Goal: Task Accomplishment & Management: Use online tool/utility

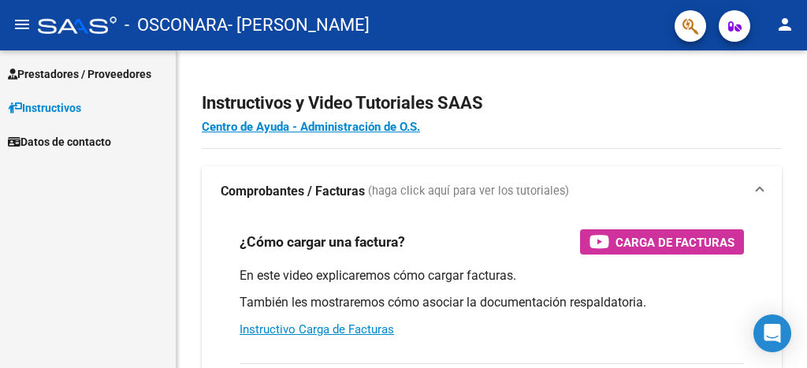
click at [70, 71] on span "Prestadores / Proveedores" at bounding box center [79, 73] width 143 height 17
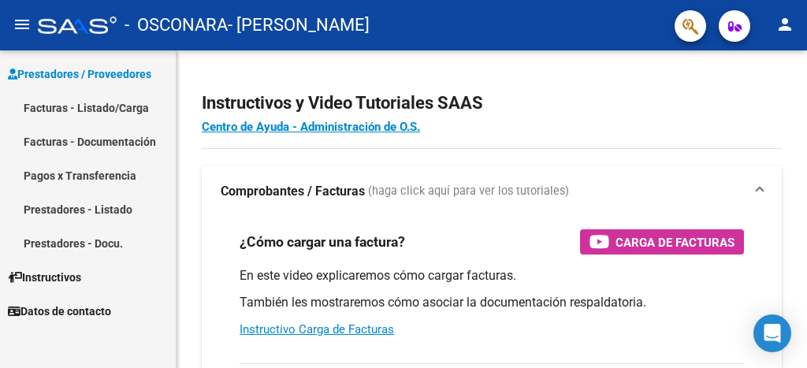
click at [128, 139] on link "Facturas - Documentación" at bounding box center [88, 142] width 176 height 34
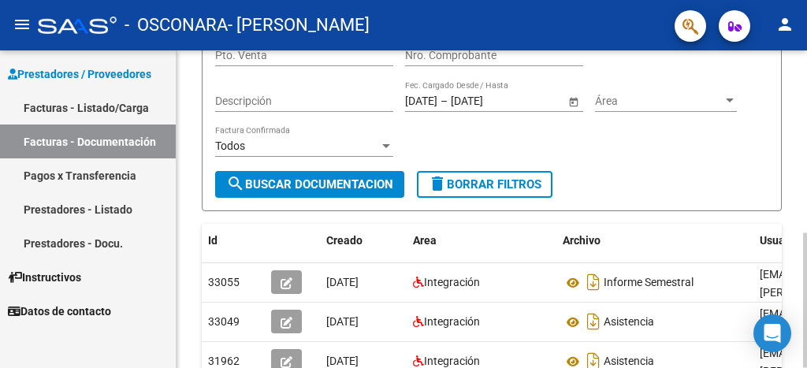
click at [806, 267] on div at bounding box center [805, 300] width 4 height 135
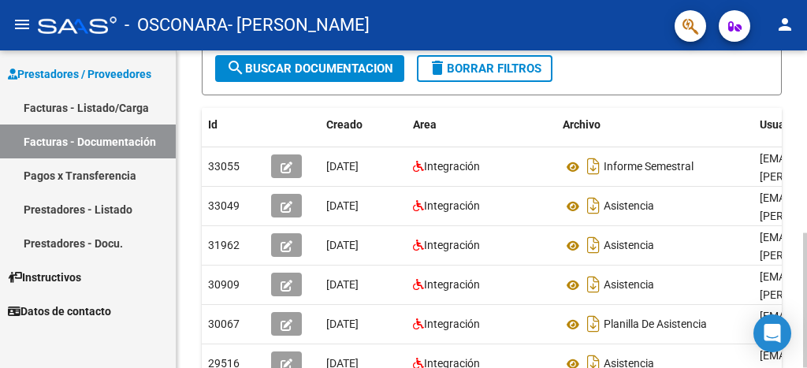
click at [806, 305] on div at bounding box center [805, 300] width 4 height 135
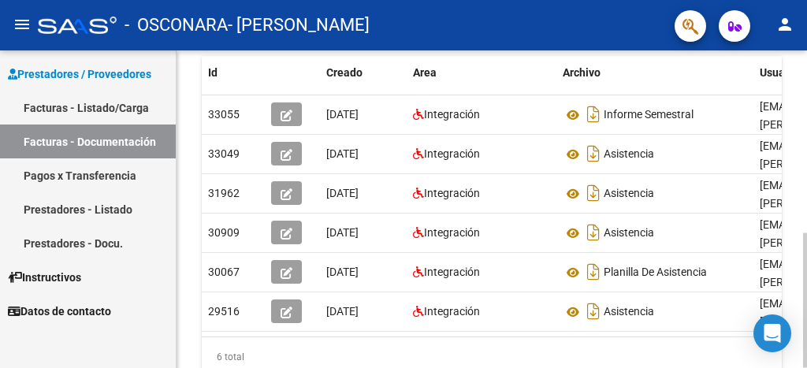
scroll to position [358, 0]
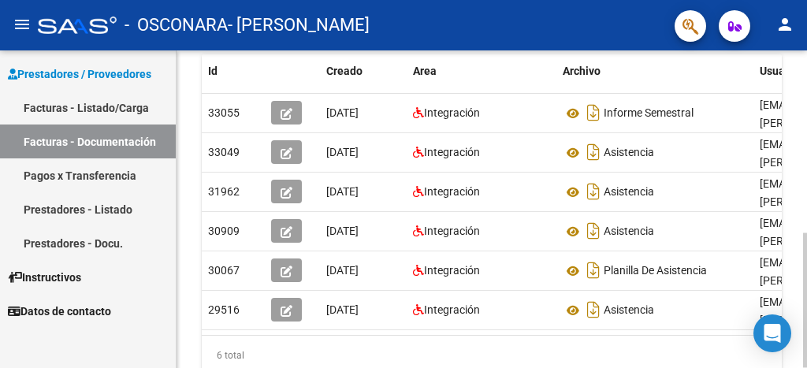
click at [806, 328] on div at bounding box center [805, 300] width 4 height 135
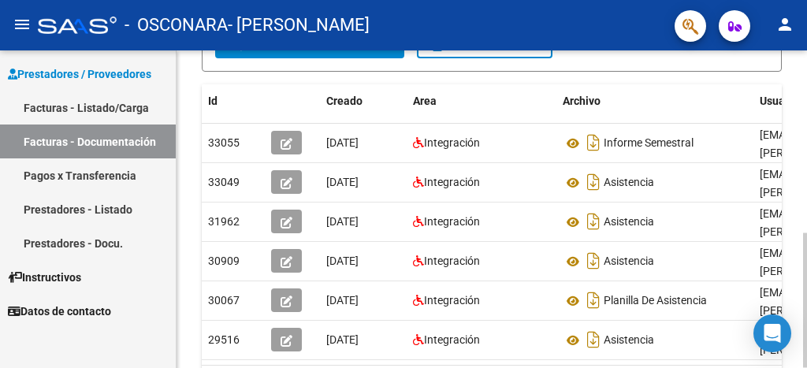
click at [806, 233] on div at bounding box center [805, 300] width 4 height 135
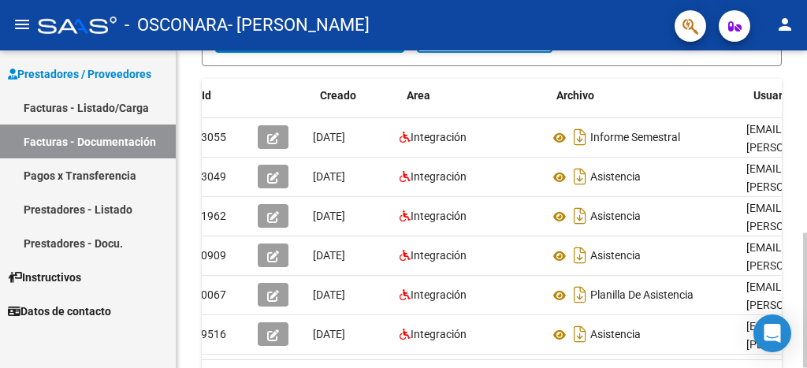
scroll to position [0, 0]
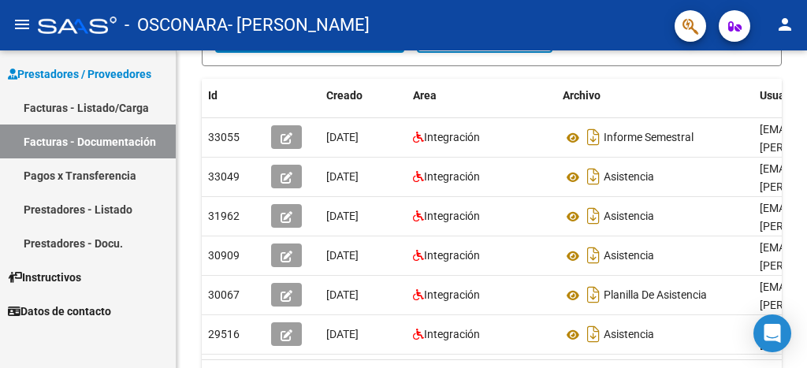
click at [113, 113] on link "Facturas - Listado/Carga" at bounding box center [88, 108] width 176 height 34
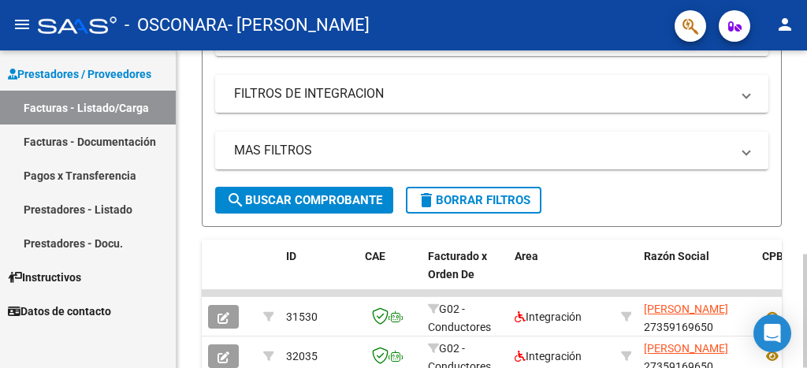
click at [806, 273] on div at bounding box center [805, 311] width 4 height 113
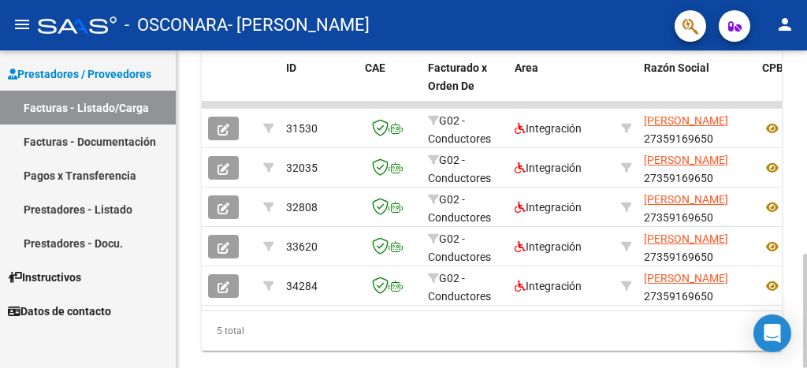
click at [806, 275] on div at bounding box center [805, 311] width 4 height 113
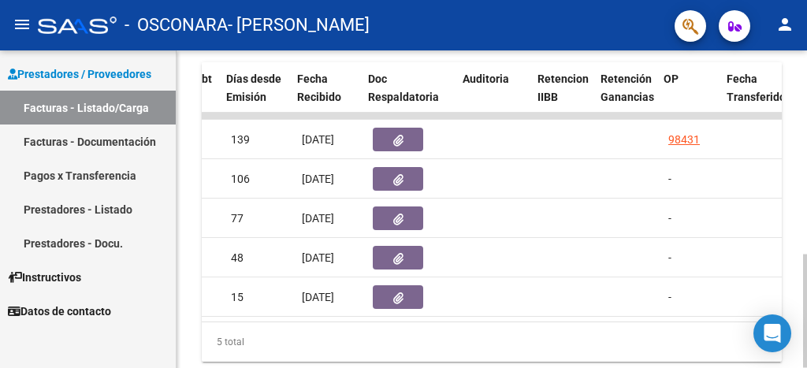
scroll to position [0, 872]
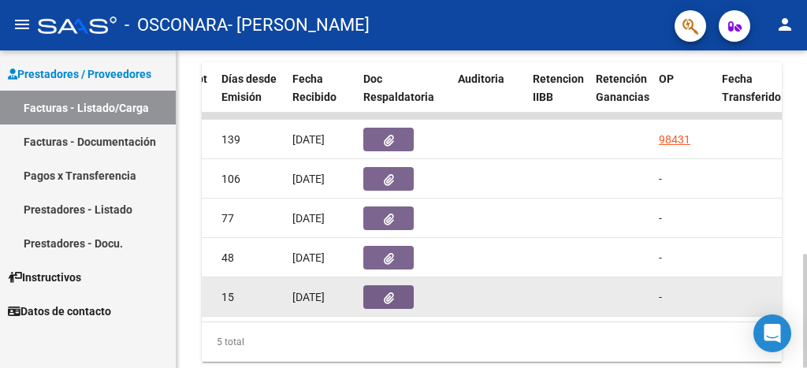
click at [384, 294] on icon "button" at bounding box center [389, 298] width 10 height 12
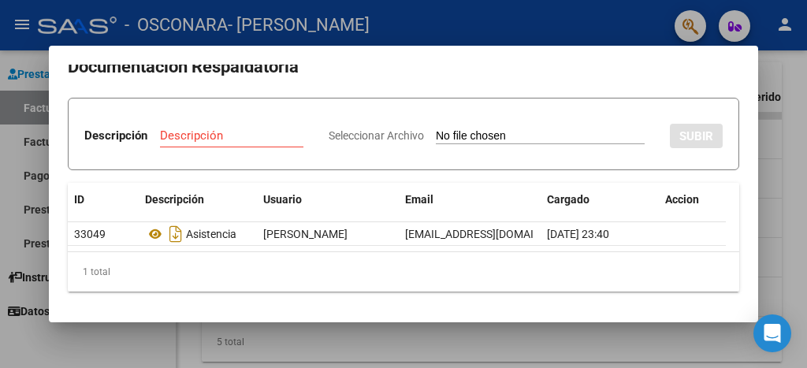
scroll to position [0, 0]
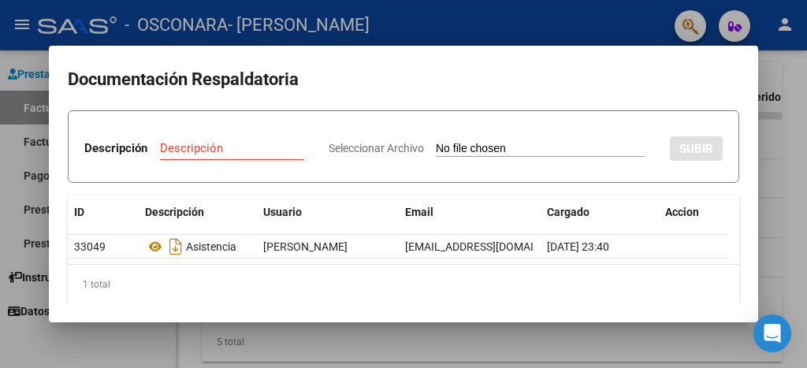
click at [303, 140] on div "Descripción" at bounding box center [231, 148] width 143 height 24
click at [303, 141] on input "Descripción" at bounding box center [231, 148] width 143 height 14
type input "informe"
click at [436, 157] on input "Seleccionar Archivo" at bounding box center [540, 149] width 209 height 15
type input "C:\fakepath\informe de seguimiento [PERSON_NAME].pdf"
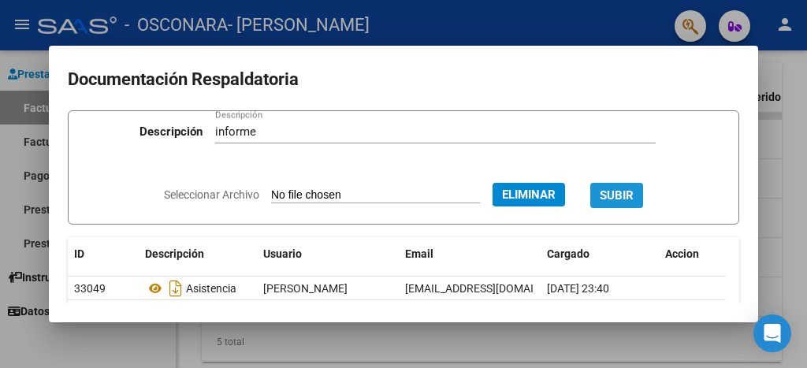
click at [627, 193] on span "SUBIR" at bounding box center [617, 196] width 34 height 14
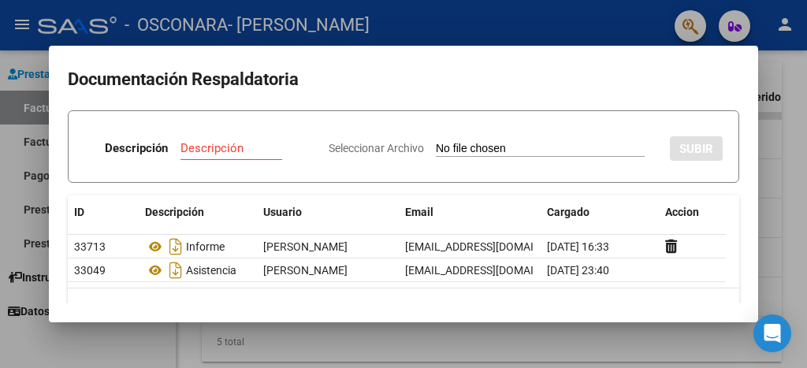
scroll to position [91, 0]
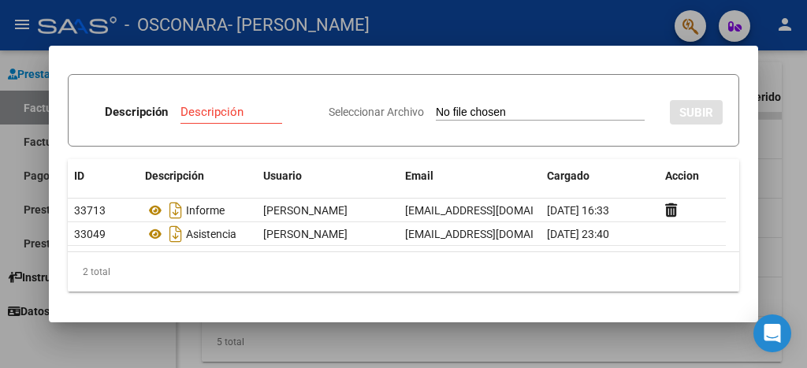
click at [806, 283] on div at bounding box center [403, 184] width 807 height 368
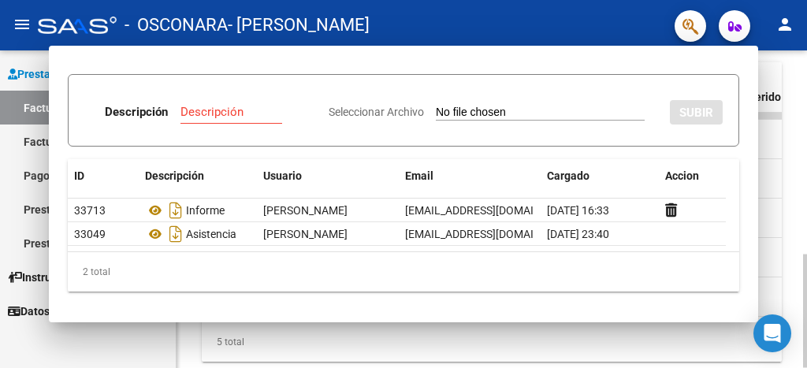
click at [806, 321] on div at bounding box center [805, 311] width 4 height 113
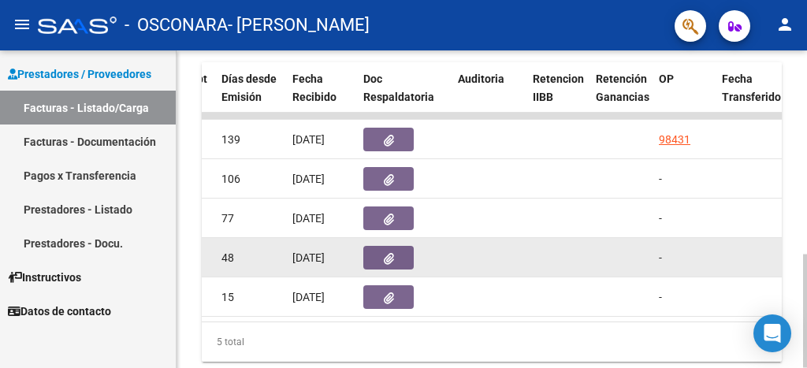
click at [387, 260] on icon "button" at bounding box center [389, 259] width 10 height 12
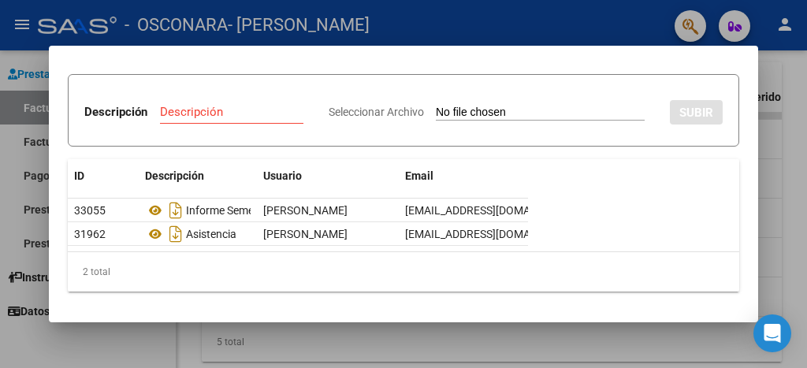
click at [785, 266] on div at bounding box center [403, 184] width 807 height 368
